Goal: Task Accomplishment & Management: Manage account settings

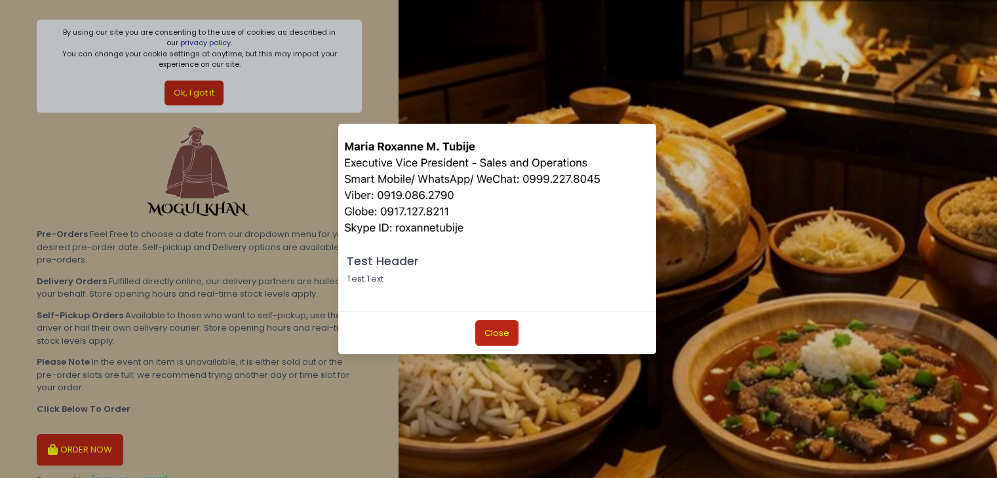
click at [488, 334] on button "Close" at bounding box center [496, 332] width 43 height 25
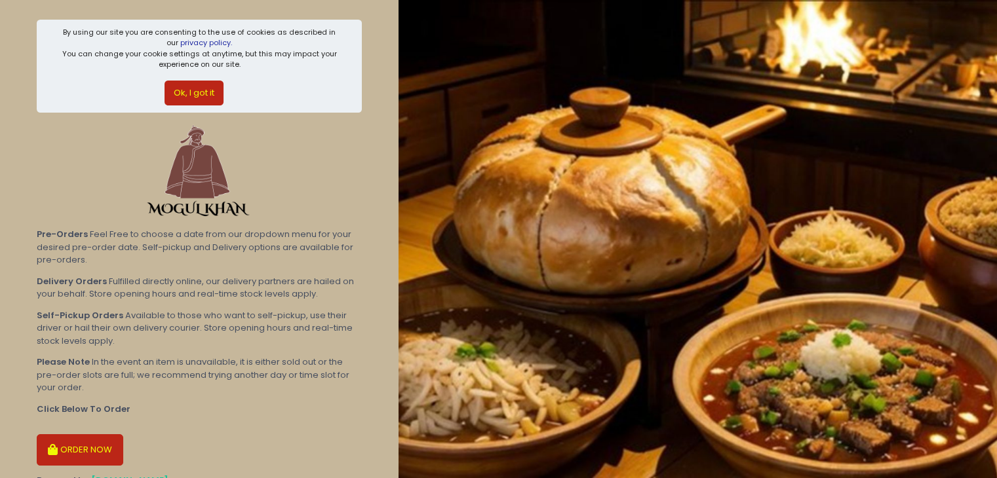
click at [84, 450] on button "ORDER NOW" at bounding box center [80, 449] width 87 height 31
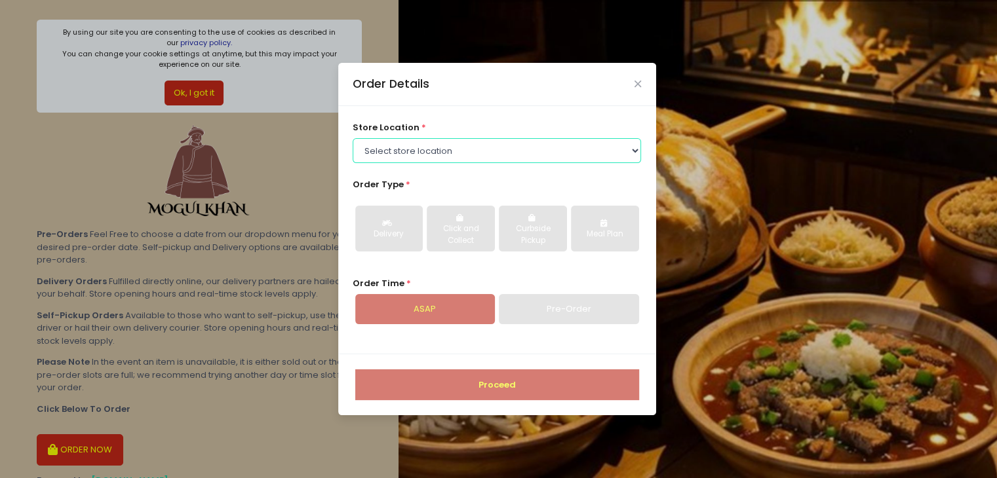
click at [504, 153] on select "Select store location Mogul Khan - Pre Orders Mogul Khan - BF Mogul Khan - Rock…" at bounding box center [497, 150] width 288 height 25
select select "67e0e36b32e81e1256332843"
click at [353, 138] on select "Select store location Mogul Khan - Pre Orders Mogul Khan - BF Mogul Khan - Rock…" at bounding box center [497, 150] width 288 height 25
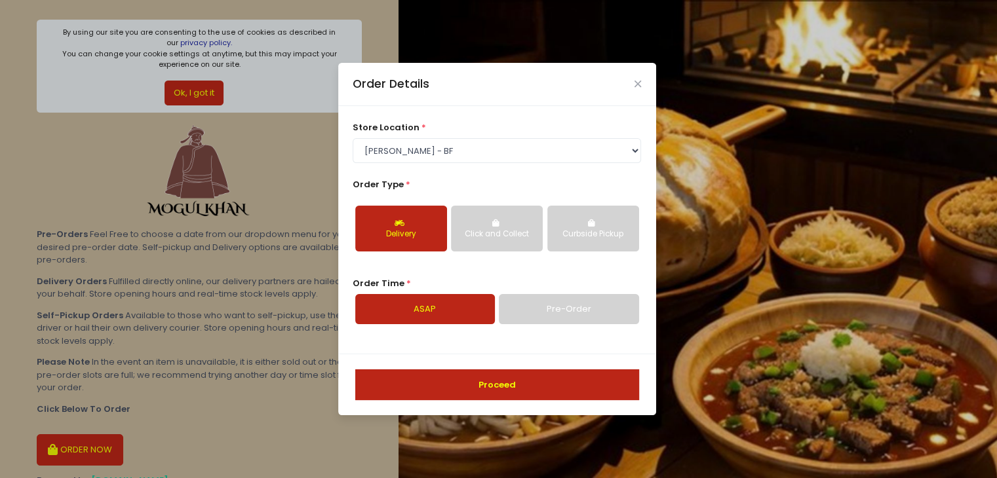
click at [438, 378] on button "Proceed" at bounding box center [497, 385] width 284 height 31
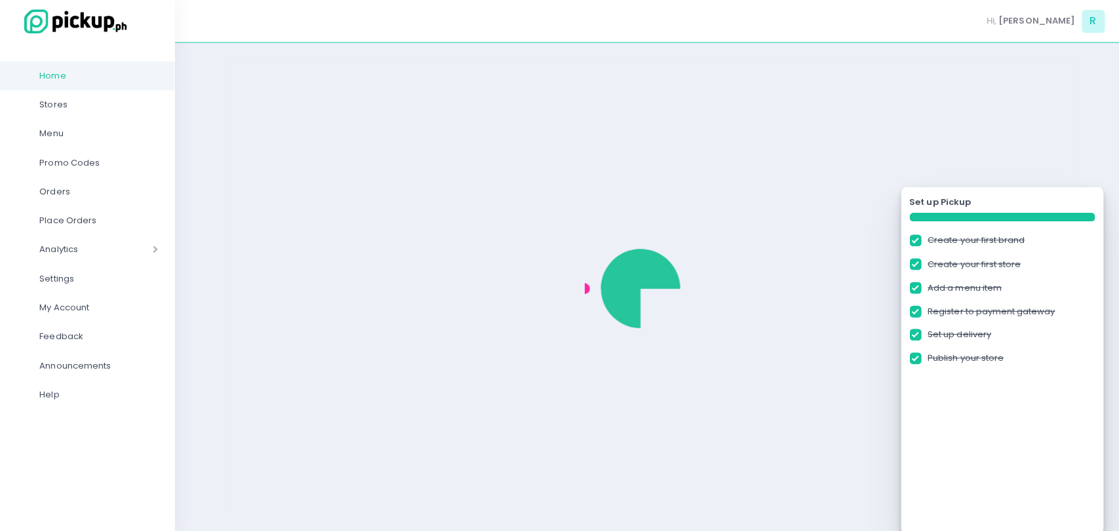
checkbox input "true"
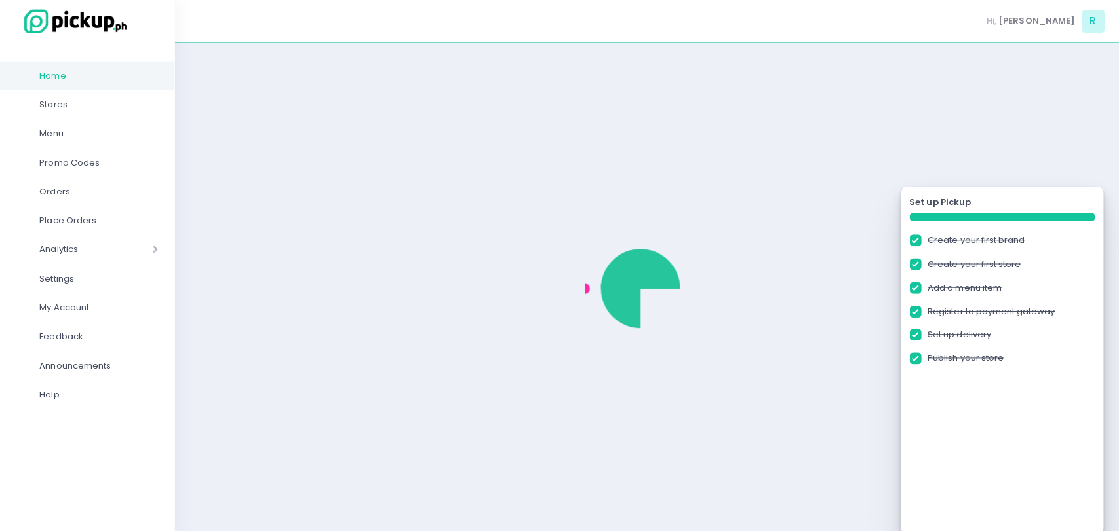
checkbox input "true"
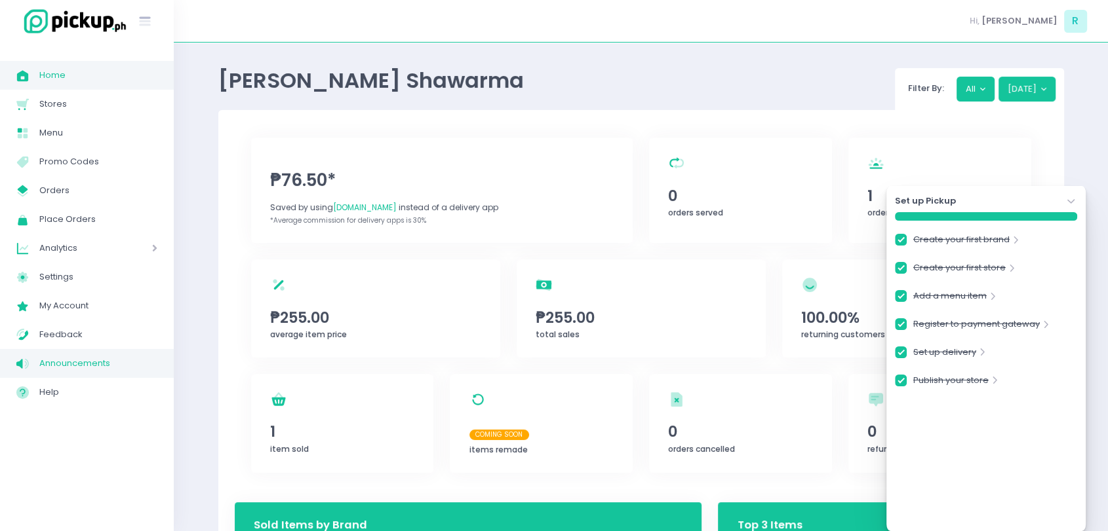
click at [65, 370] on span "Announcements" at bounding box center [98, 363] width 118 height 17
checkbox input "true"
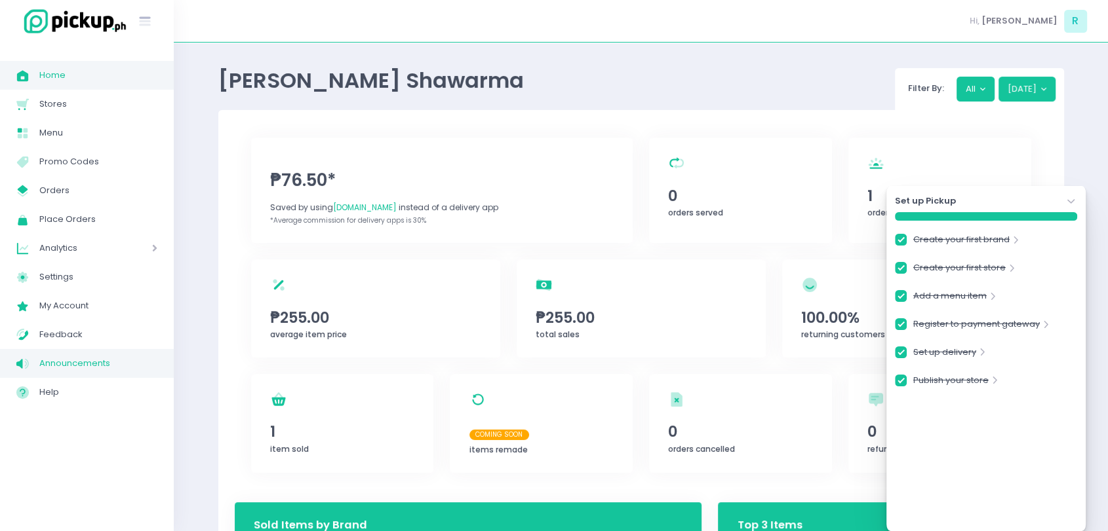
checkbox input "true"
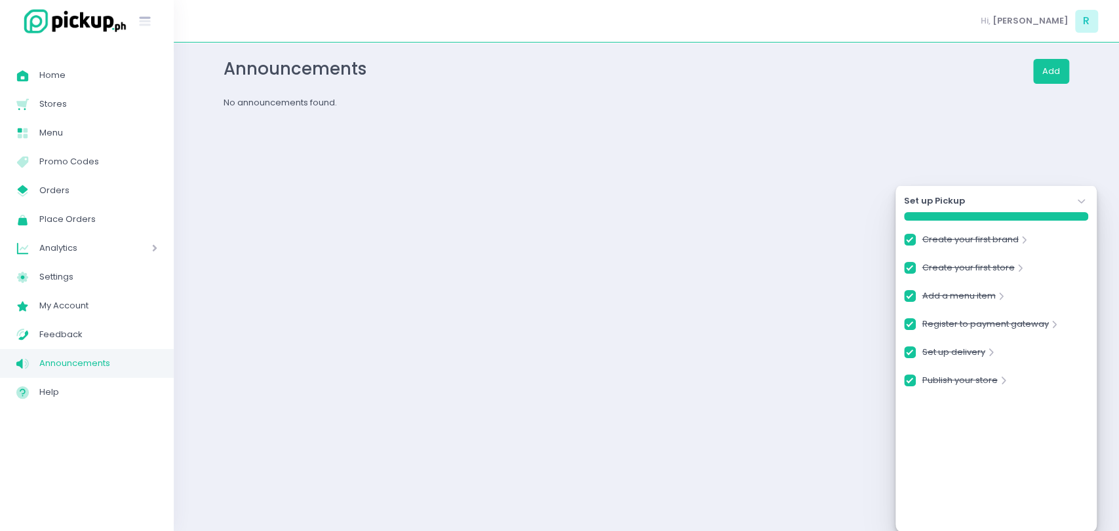
checkbox input "true"
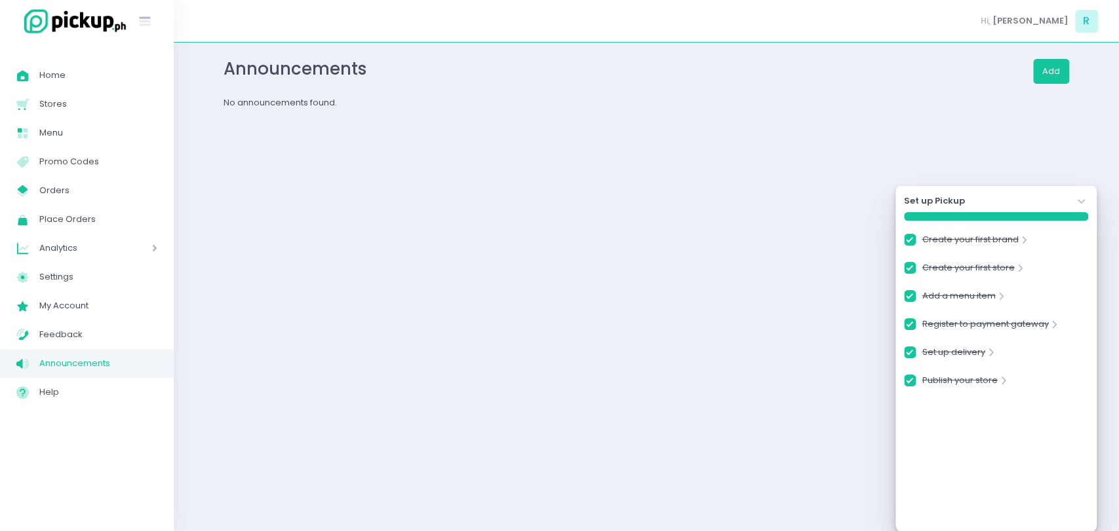
checkbox input "true"
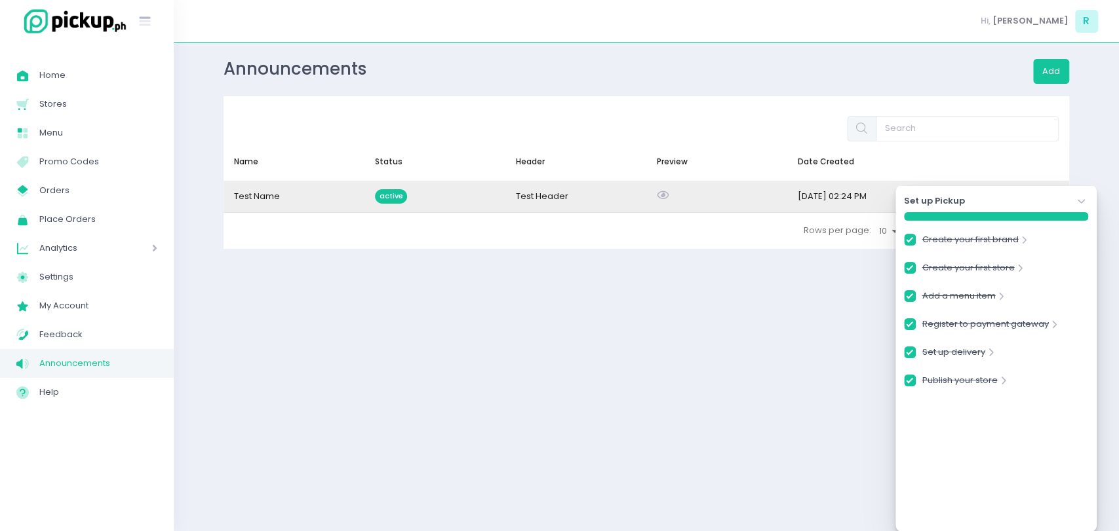
click at [449, 193] on div "active" at bounding box center [434, 196] width 141 height 31
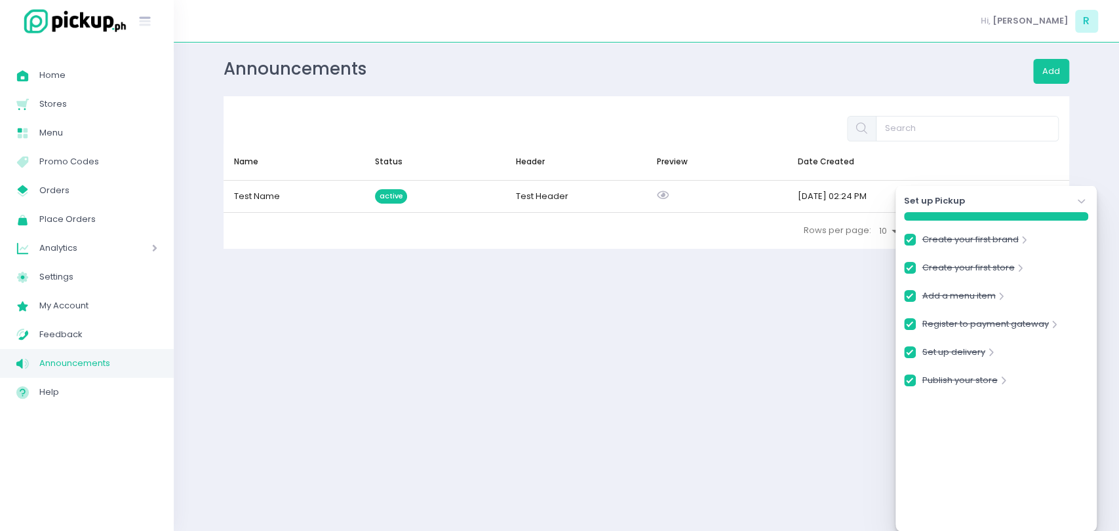
click at [1079, 195] on icon "Stockholm-icons / Navigation / Angle-down Created with Sketch." at bounding box center [1081, 201] width 13 height 13
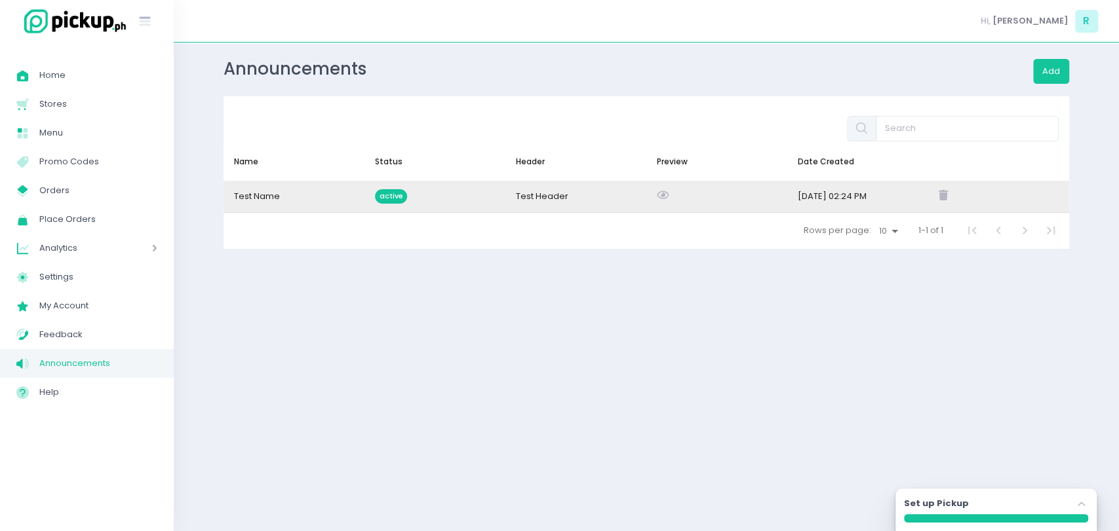
click at [817, 196] on div "Mar 25, 2025 02:24 PM" at bounding box center [832, 196] width 69 height 13
click at [623, 201] on div "Test Header" at bounding box center [575, 196] width 141 height 31
click at [288, 186] on div "Test Name" at bounding box center [293, 196] width 141 height 31
click at [292, 190] on div "Test Name" at bounding box center [293, 196] width 141 height 31
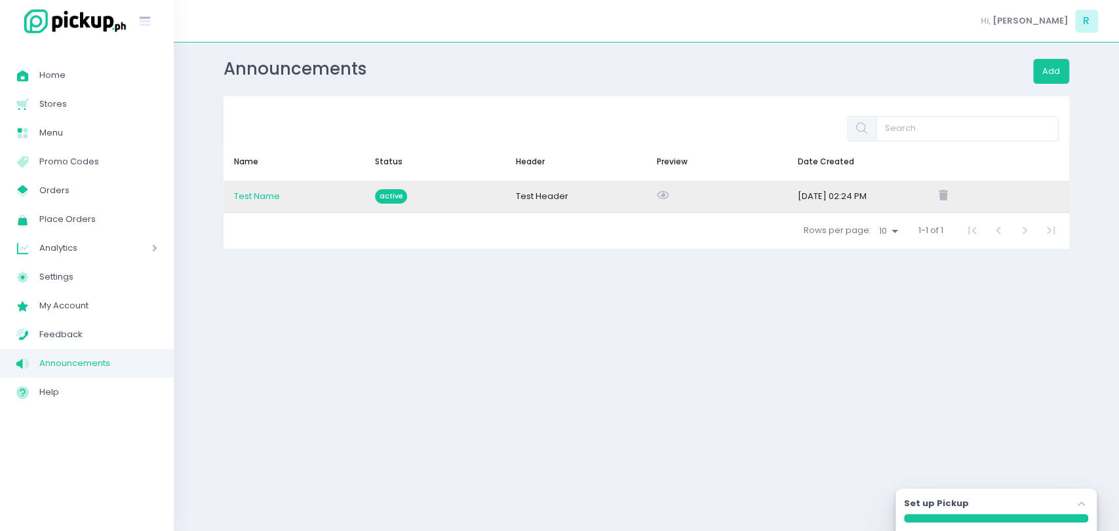
click at [265, 195] on span "Test Name" at bounding box center [257, 196] width 46 height 12
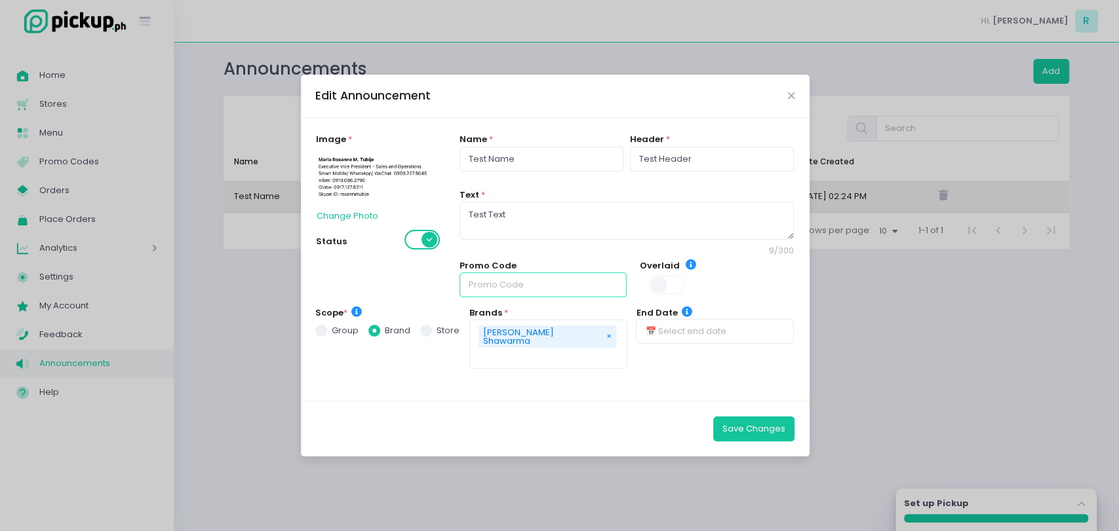
click at [512, 294] on input "text" at bounding box center [542, 285] width 167 height 25
type input "Promo Code here"
click at [714, 417] on button "Save Changes" at bounding box center [753, 429] width 81 height 25
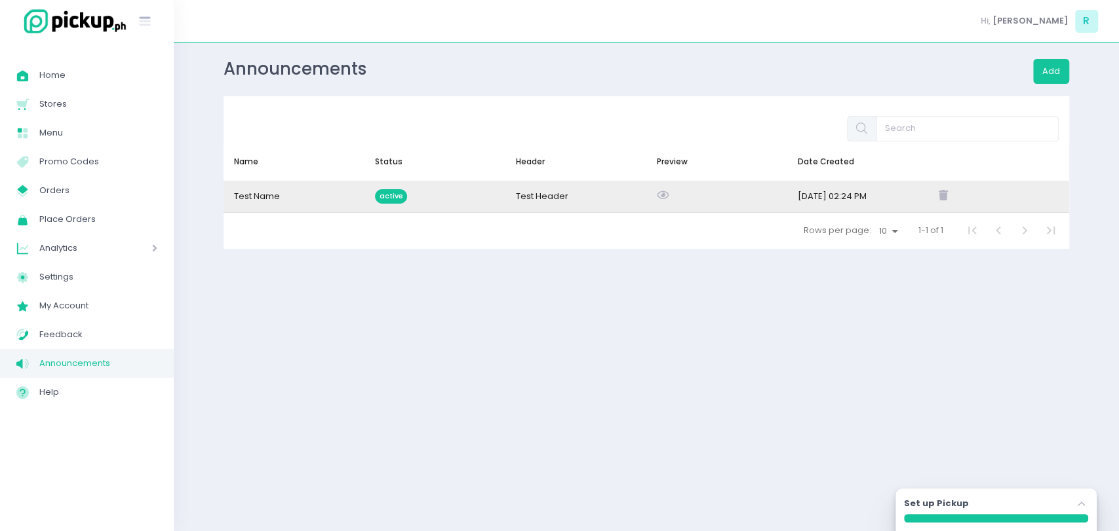
click at [499, 203] on div "active" at bounding box center [434, 196] width 141 height 31
click at [486, 207] on div "active" at bounding box center [434, 196] width 141 height 31
click at [361, 191] on div "Test Name" at bounding box center [293, 196] width 141 height 31
click at [273, 195] on span "Test Name" at bounding box center [257, 196] width 46 height 12
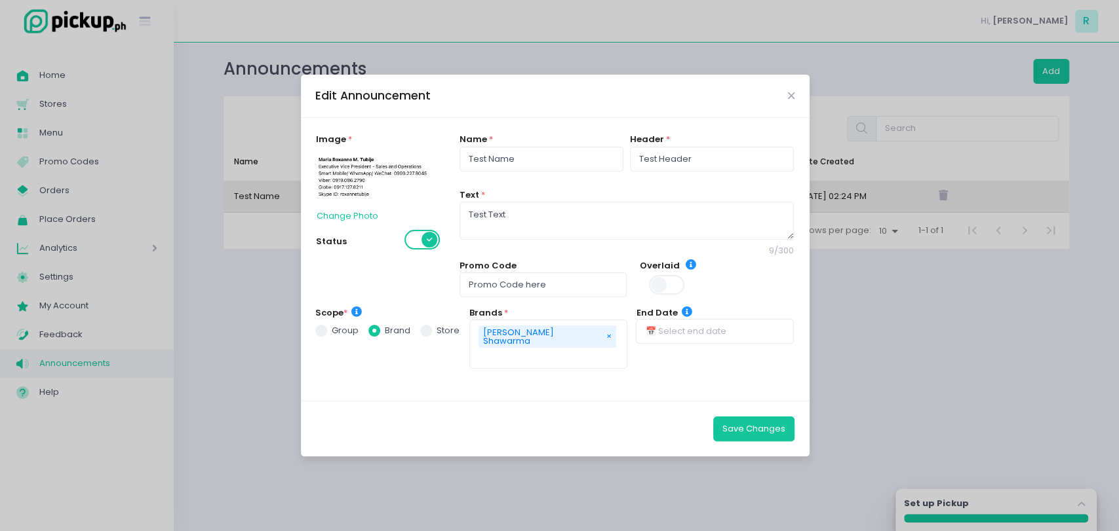
click at [794, 111] on div "Edit Announcement" at bounding box center [555, 96] width 509 height 43
click at [790, 101] on icon "Close" at bounding box center [791, 96] width 7 height 10
